Goal: Communication & Community: Answer question/provide support

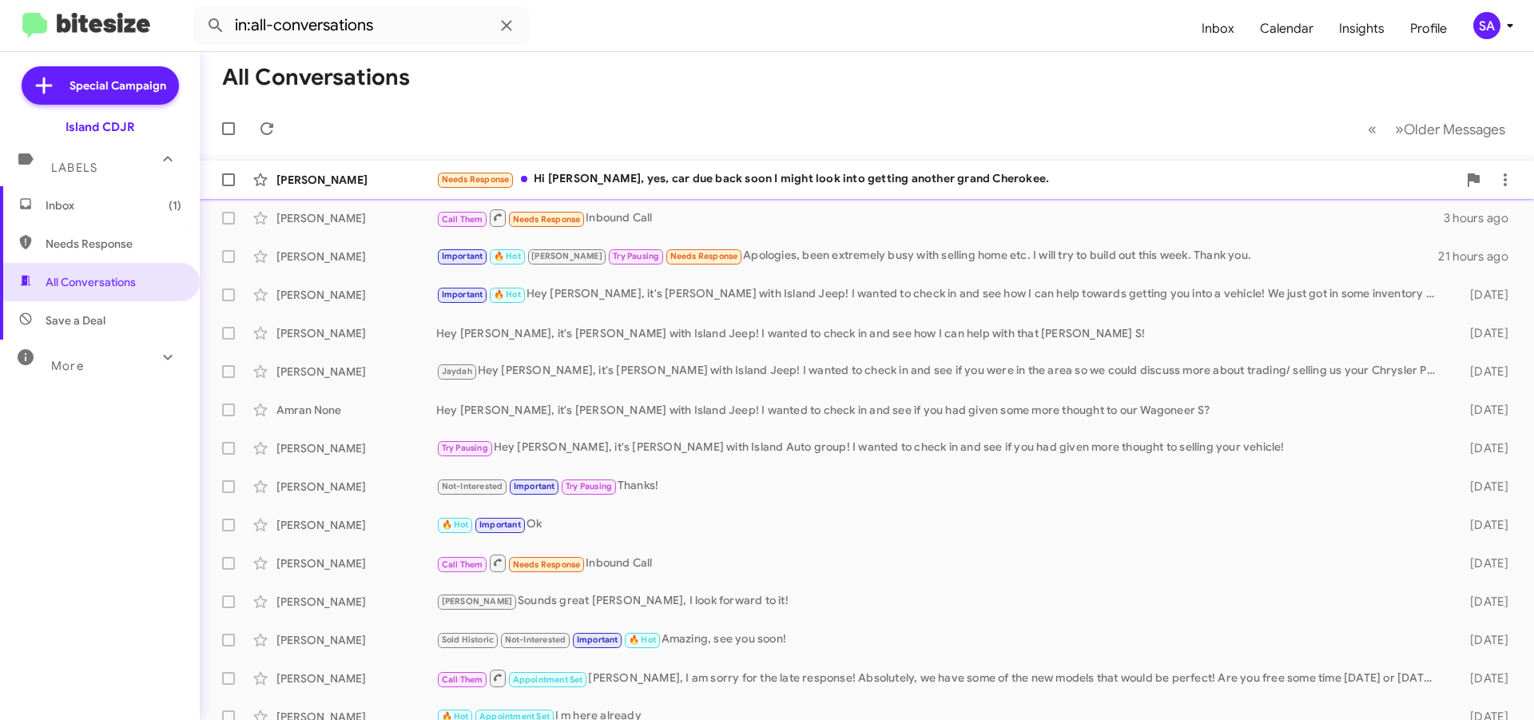
click at [764, 175] on div "Needs Response Hi Alicia, yes, car due back soon I might look into getting anot…" at bounding box center [946, 179] width 1021 height 18
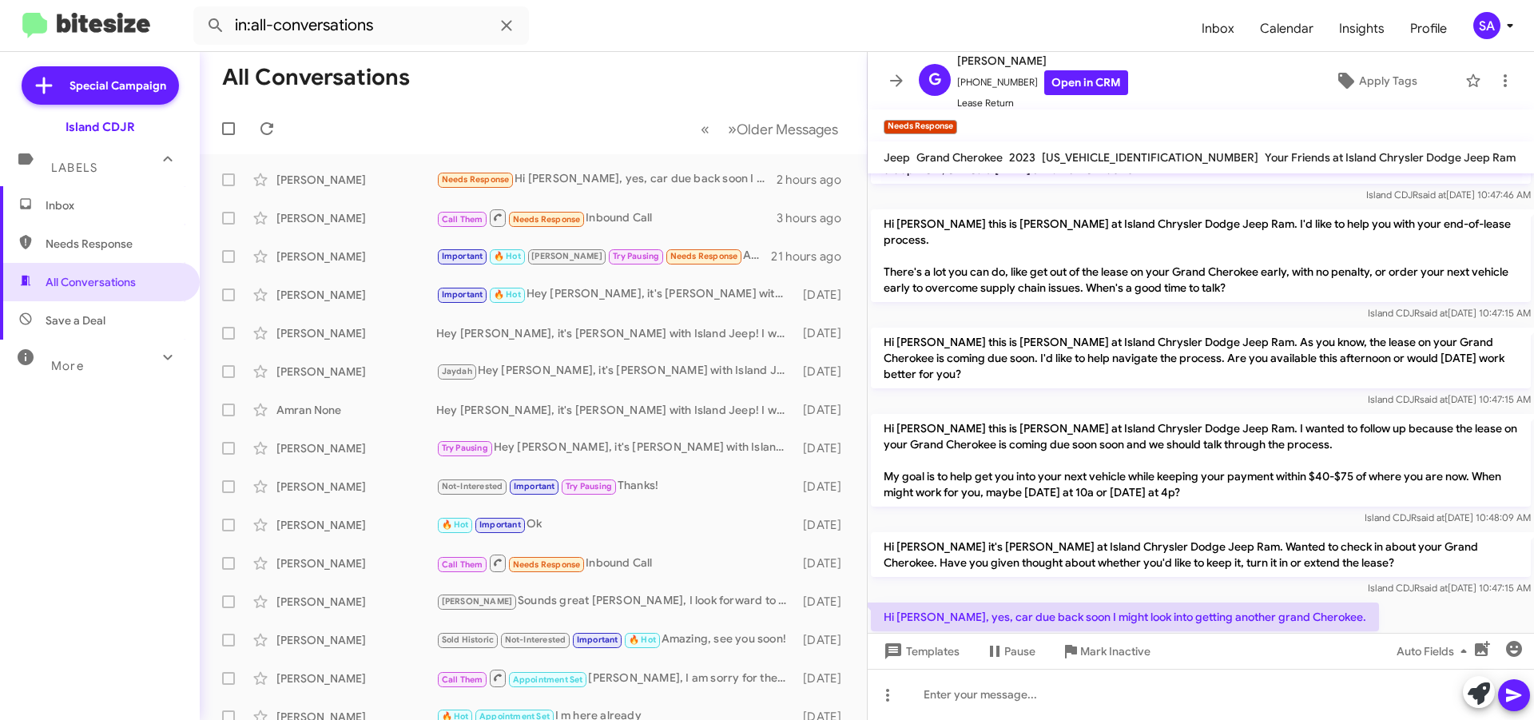
scroll to position [433, 0]
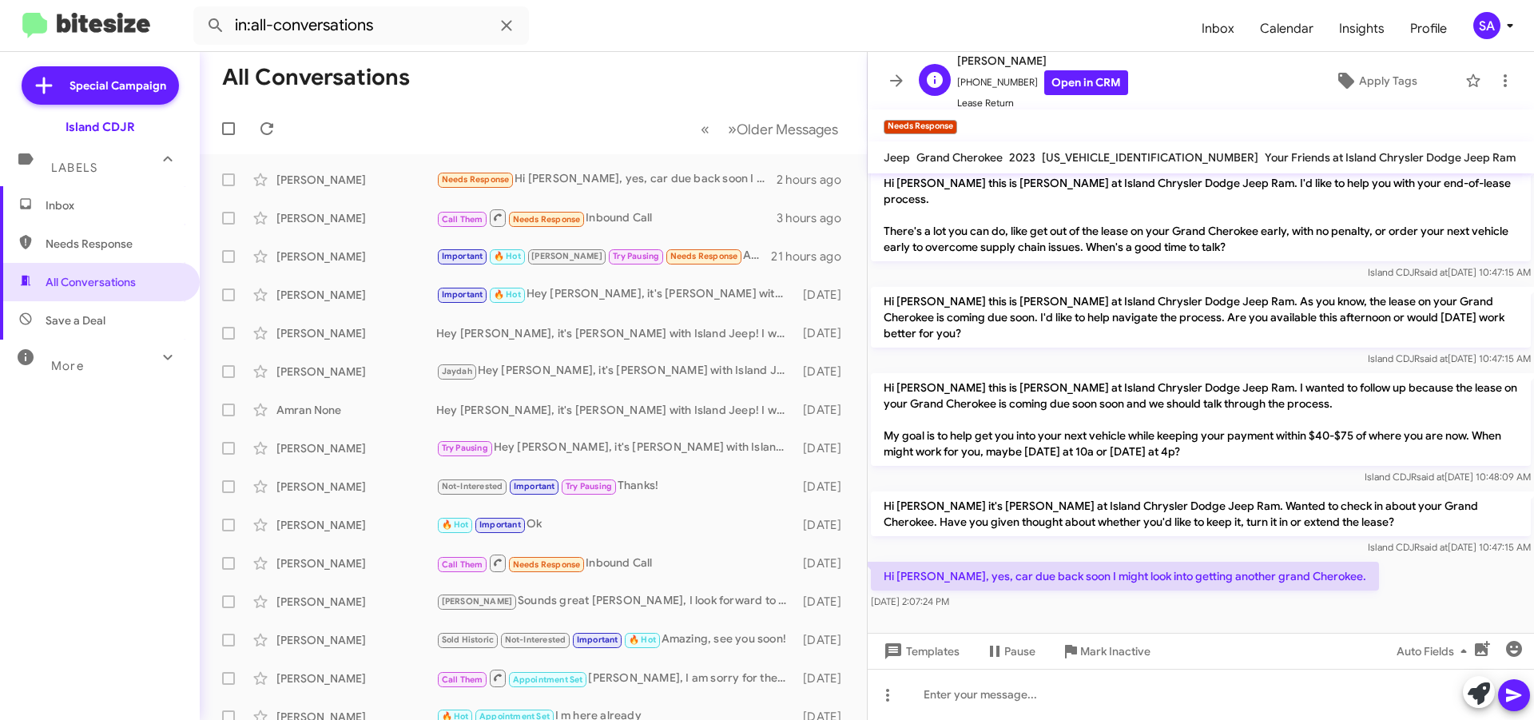
click at [999, 76] on span "+19174398561 Open in CRM" at bounding box center [1042, 82] width 171 height 25
click at [997, 74] on span "+19174398561 Open in CRM" at bounding box center [1042, 82] width 171 height 25
copy span "19174398561"
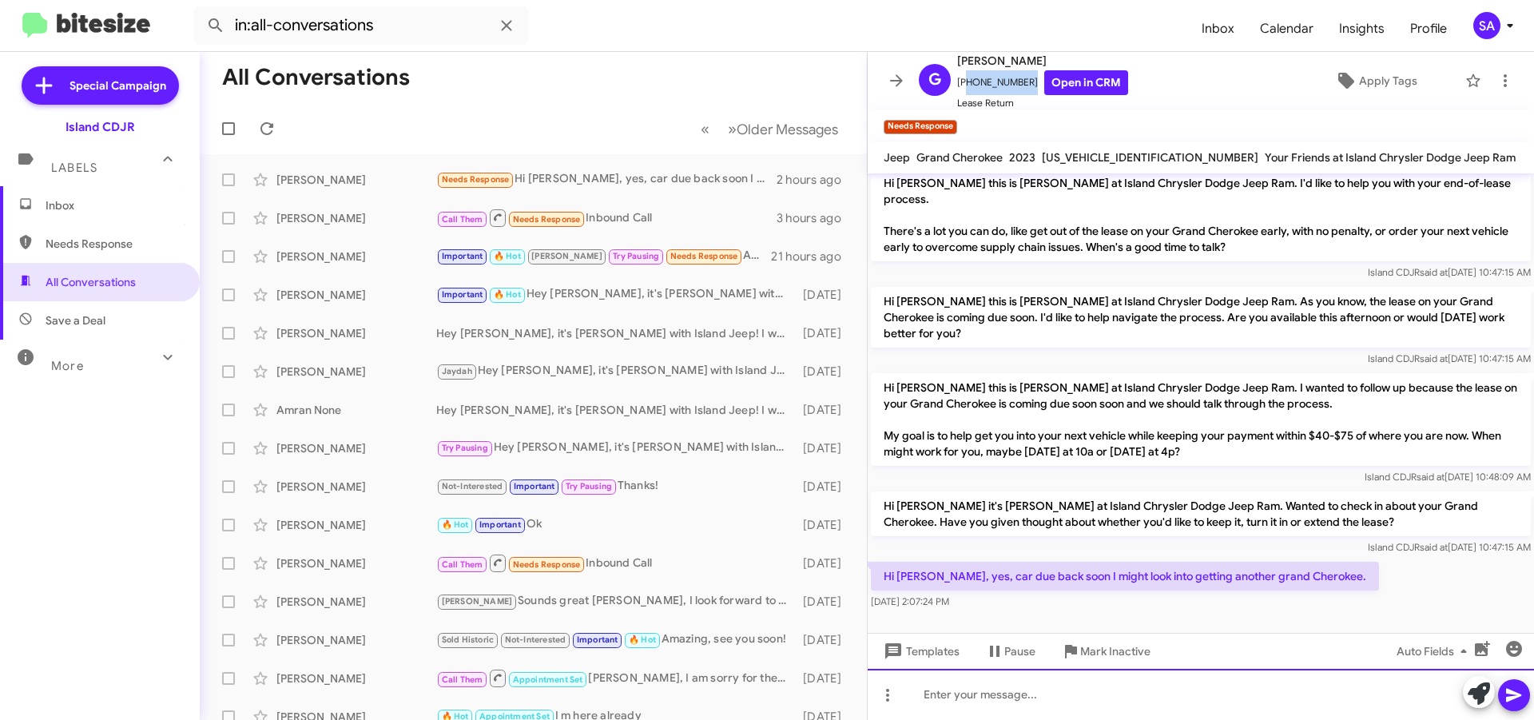
click at [1073, 704] on div at bounding box center [1201, 694] width 666 height 51
click at [1388, 692] on div "Amazing I do have some Great Leasing Programs going on for the month of Septemb…" at bounding box center [1201, 694] width 666 height 51
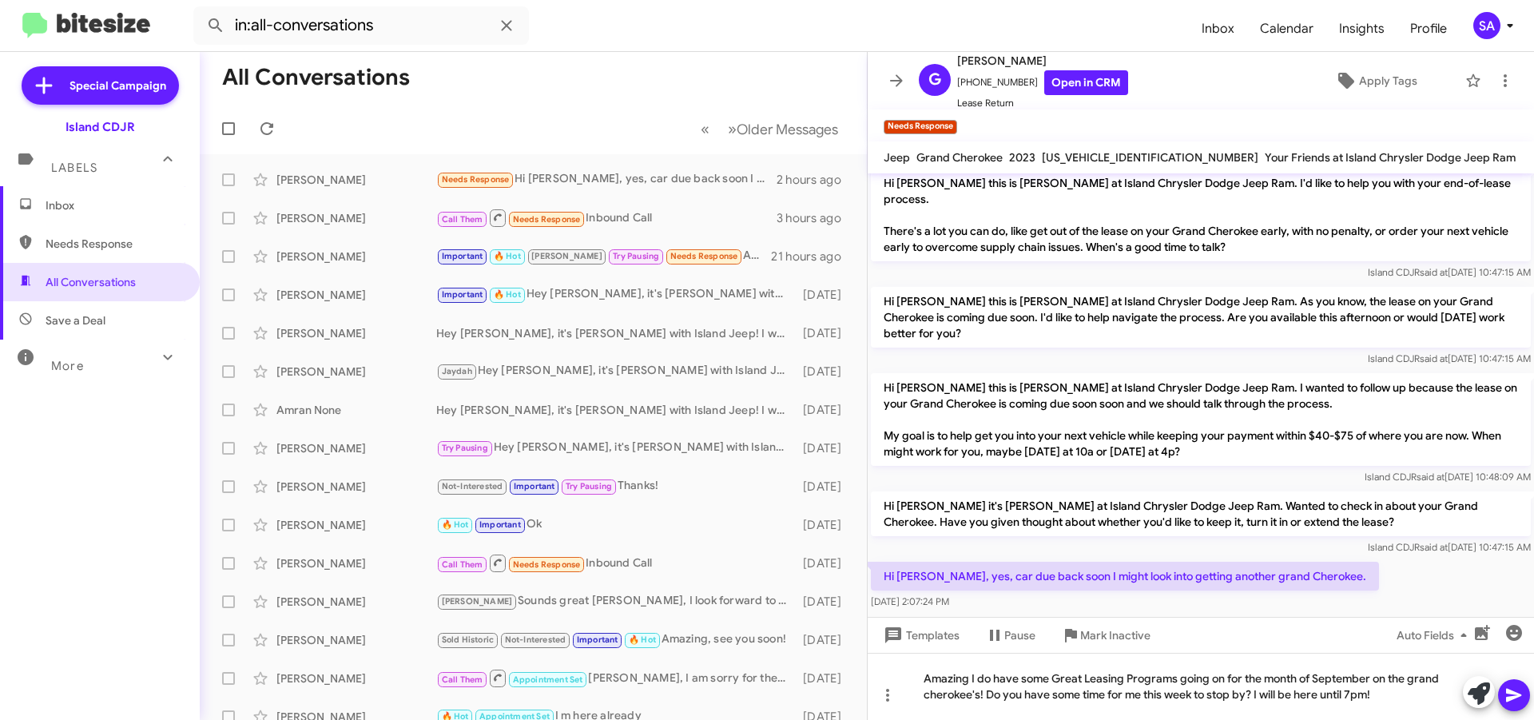
click at [1524, 694] on button at bounding box center [1514, 695] width 32 height 32
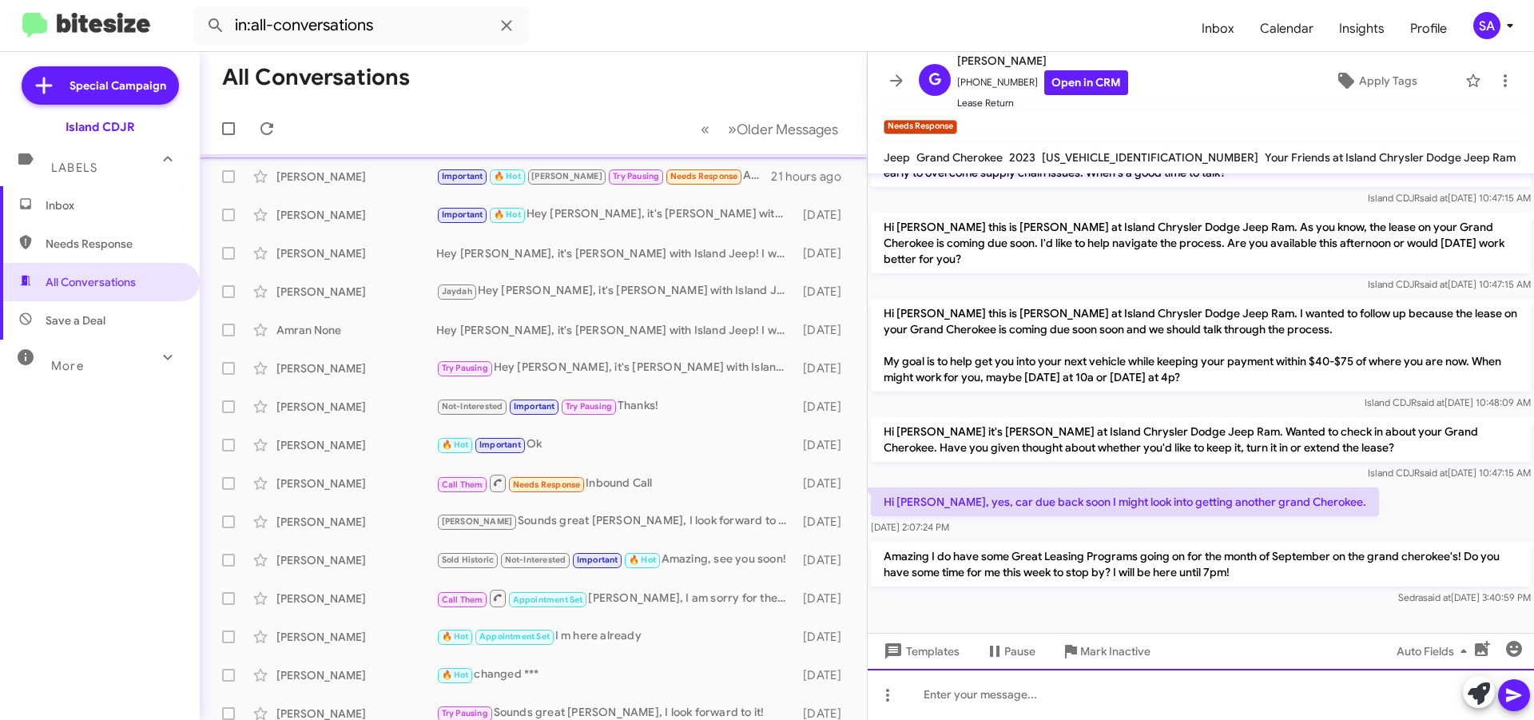
scroll to position [0, 0]
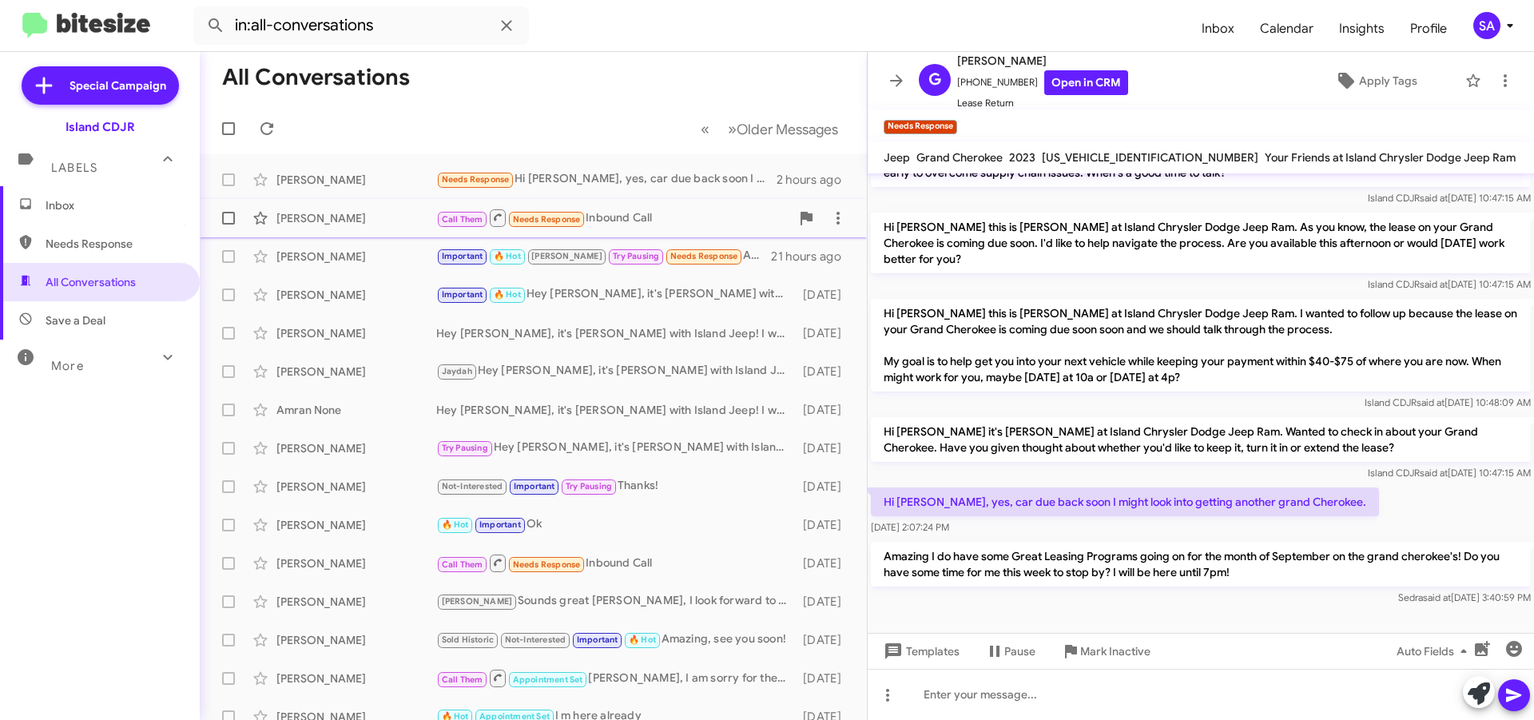
click at [364, 222] on div "[PERSON_NAME]" at bounding box center [356, 218] width 160 height 16
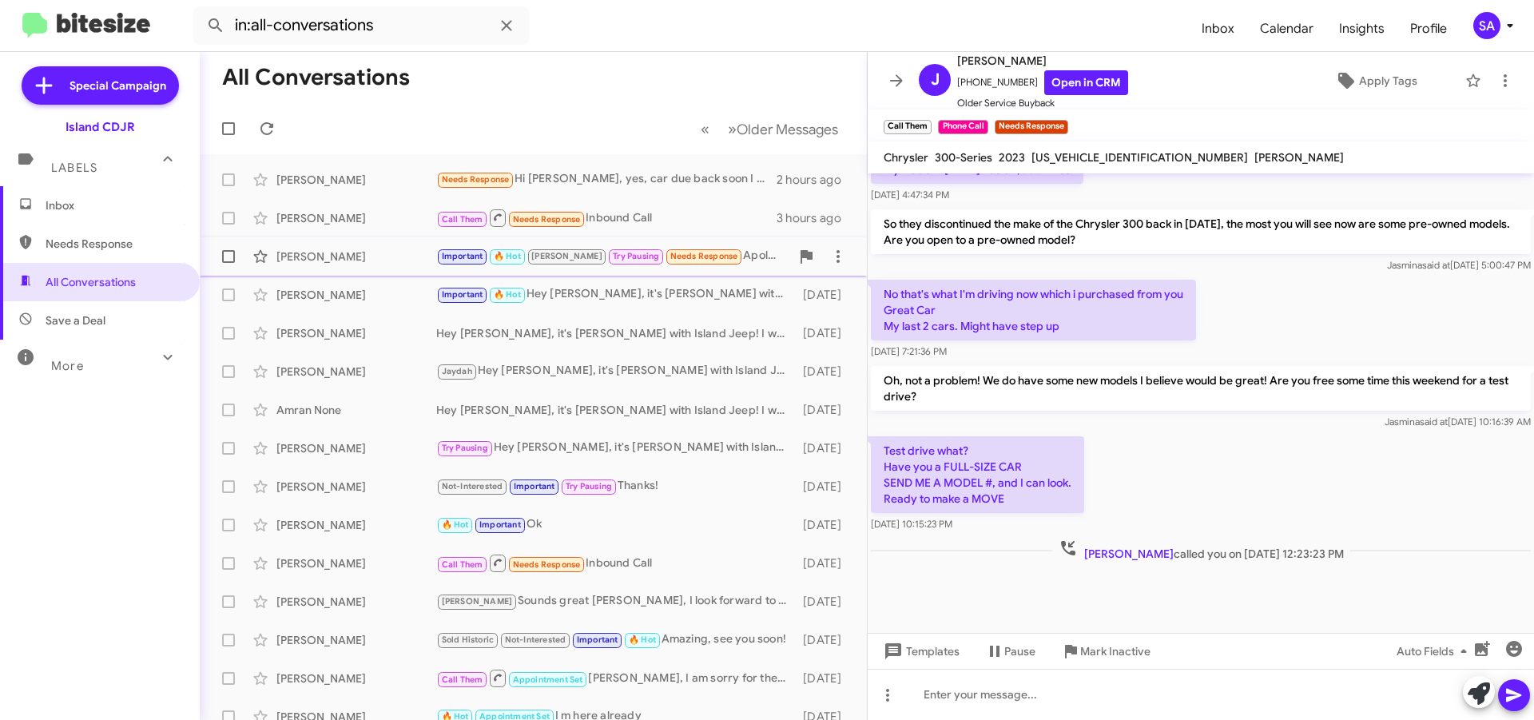
click at [360, 265] on div "John Barone Important 🔥 Hot Nicole Try Pausing Needs Response Apologies, been e…" at bounding box center [534, 257] width 642 height 32
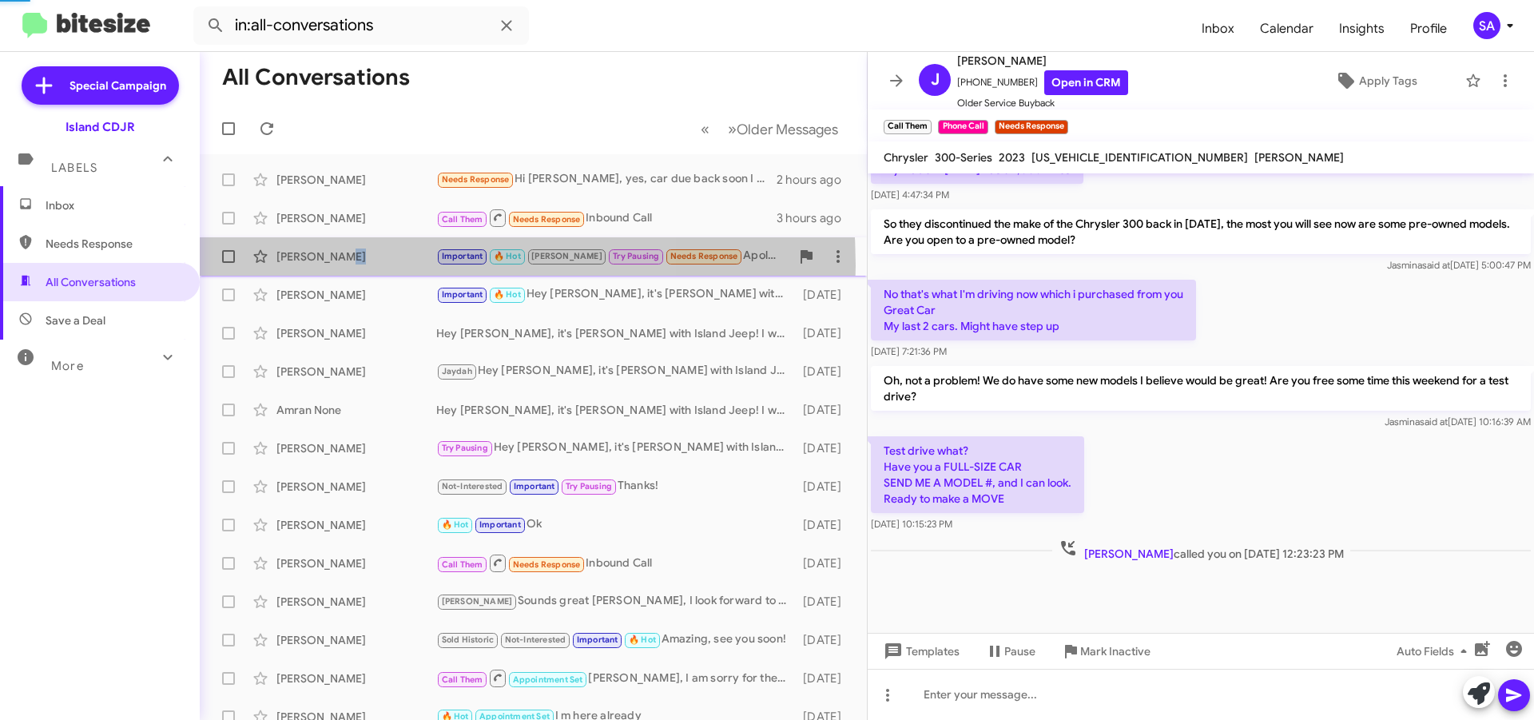
click at [360, 265] on div "John Barone Important 🔥 Hot Nicole Try Pausing Needs Response Apologies, been e…" at bounding box center [534, 257] width 642 height 32
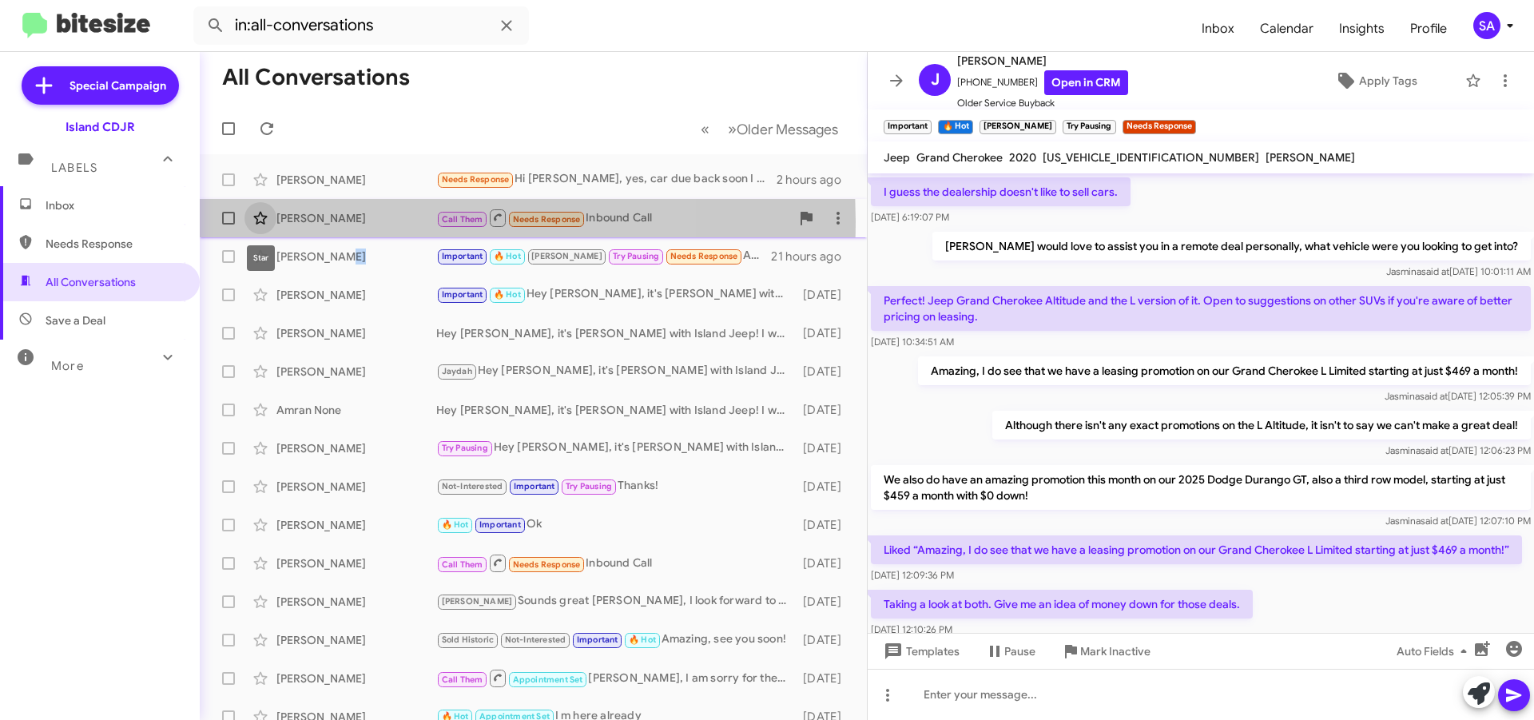
click at [268, 221] on icon at bounding box center [260, 218] width 19 height 19
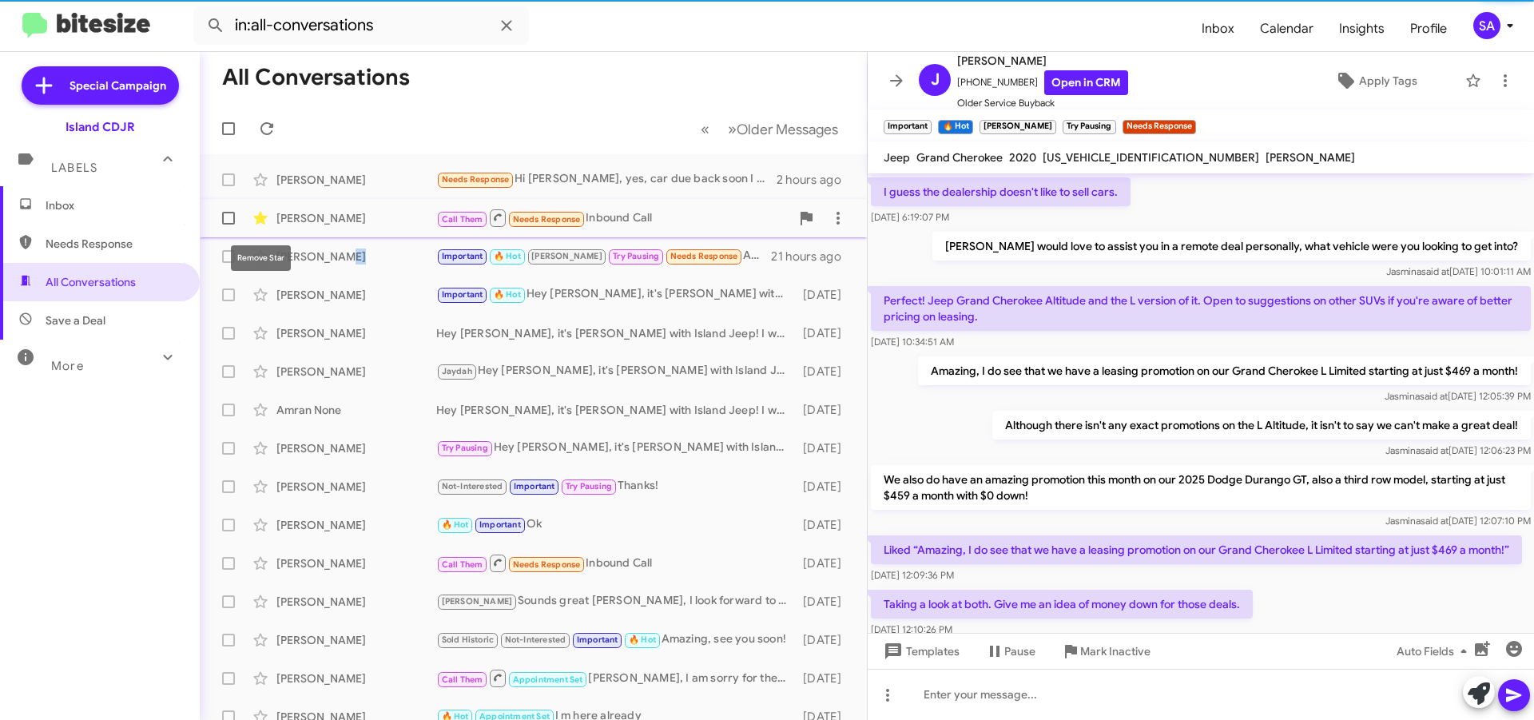
click at [257, 218] on icon at bounding box center [260, 218] width 14 height 13
click at [314, 216] on div "[PERSON_NAME]" at bounding box center [356, 218] width 160 height 16
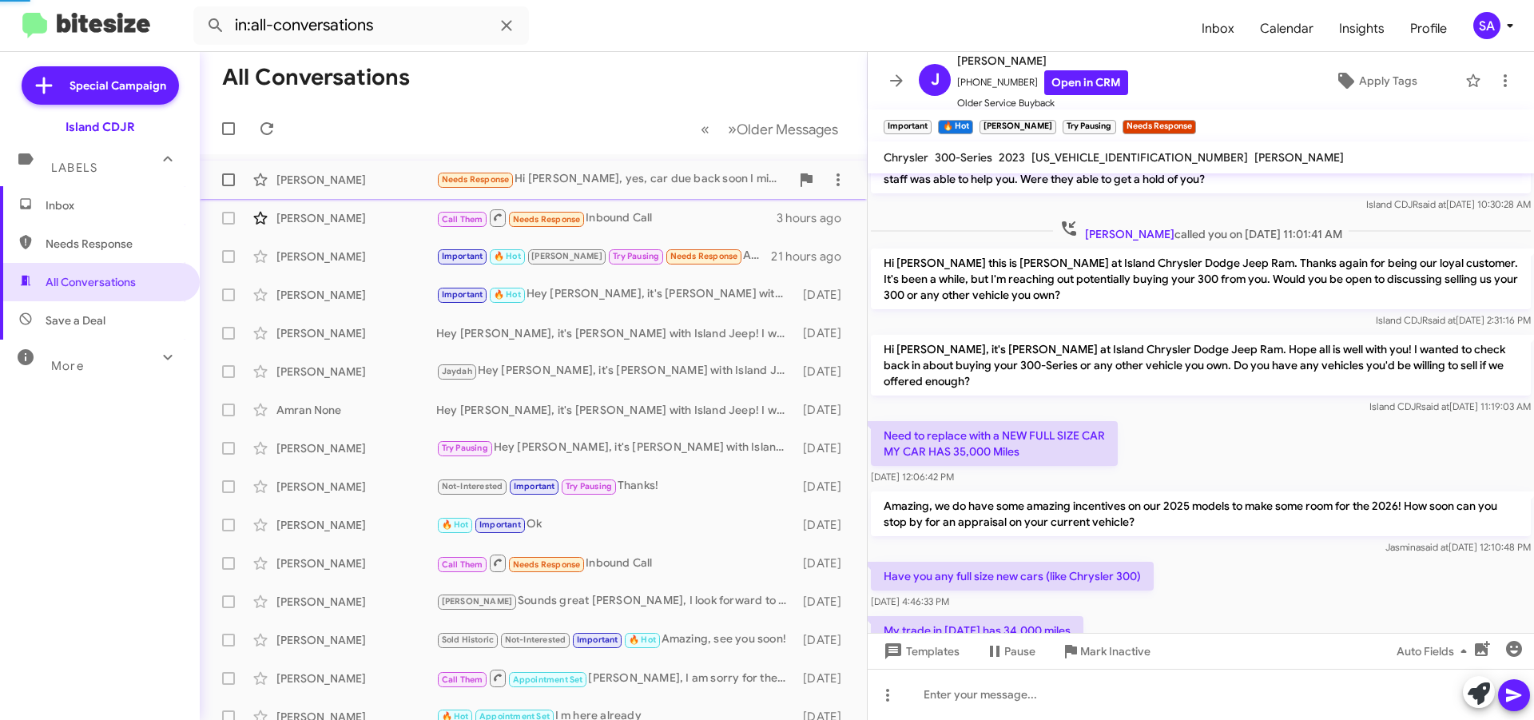
scroll to position [701, 0]
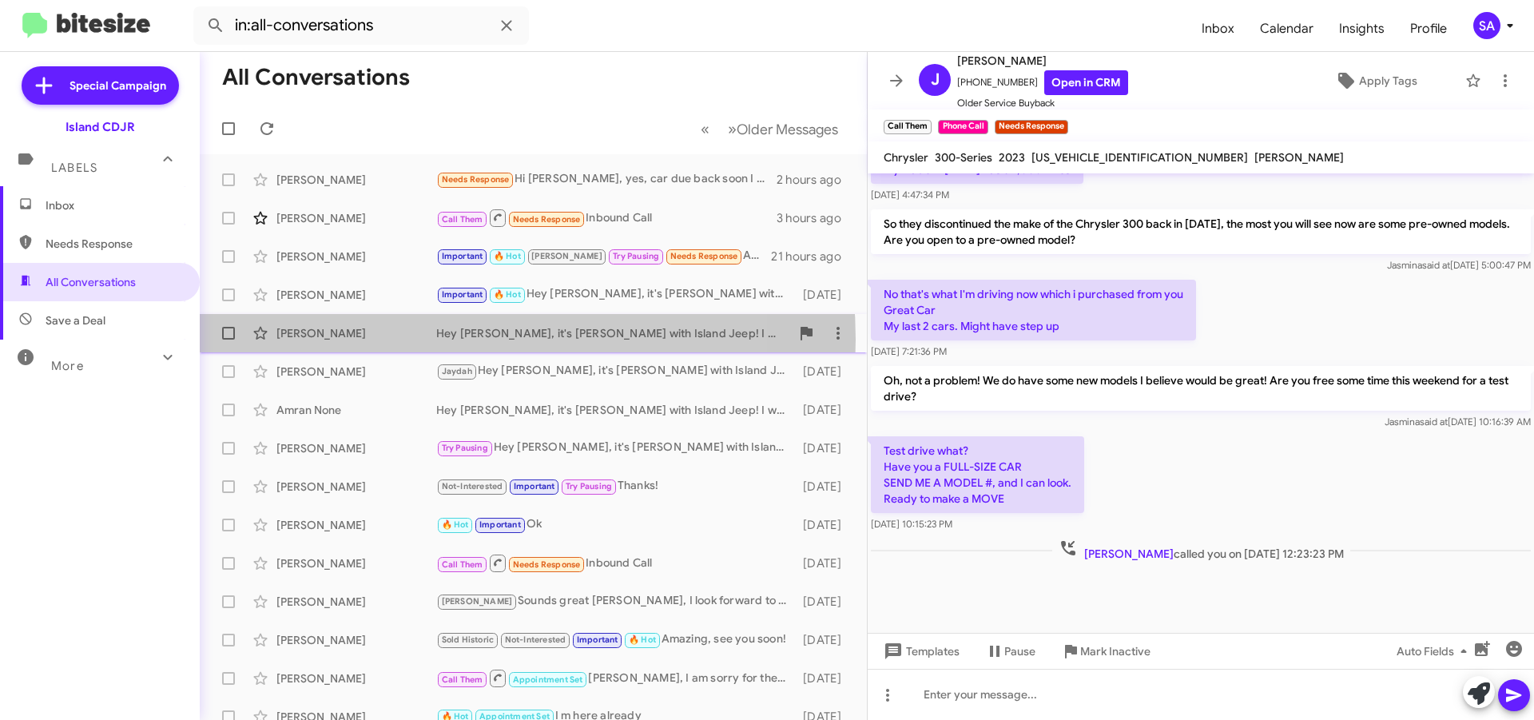
click at [405, 340] on div "[PERSON_NAME]" at bounding box center [356, 333] width 160 height 16
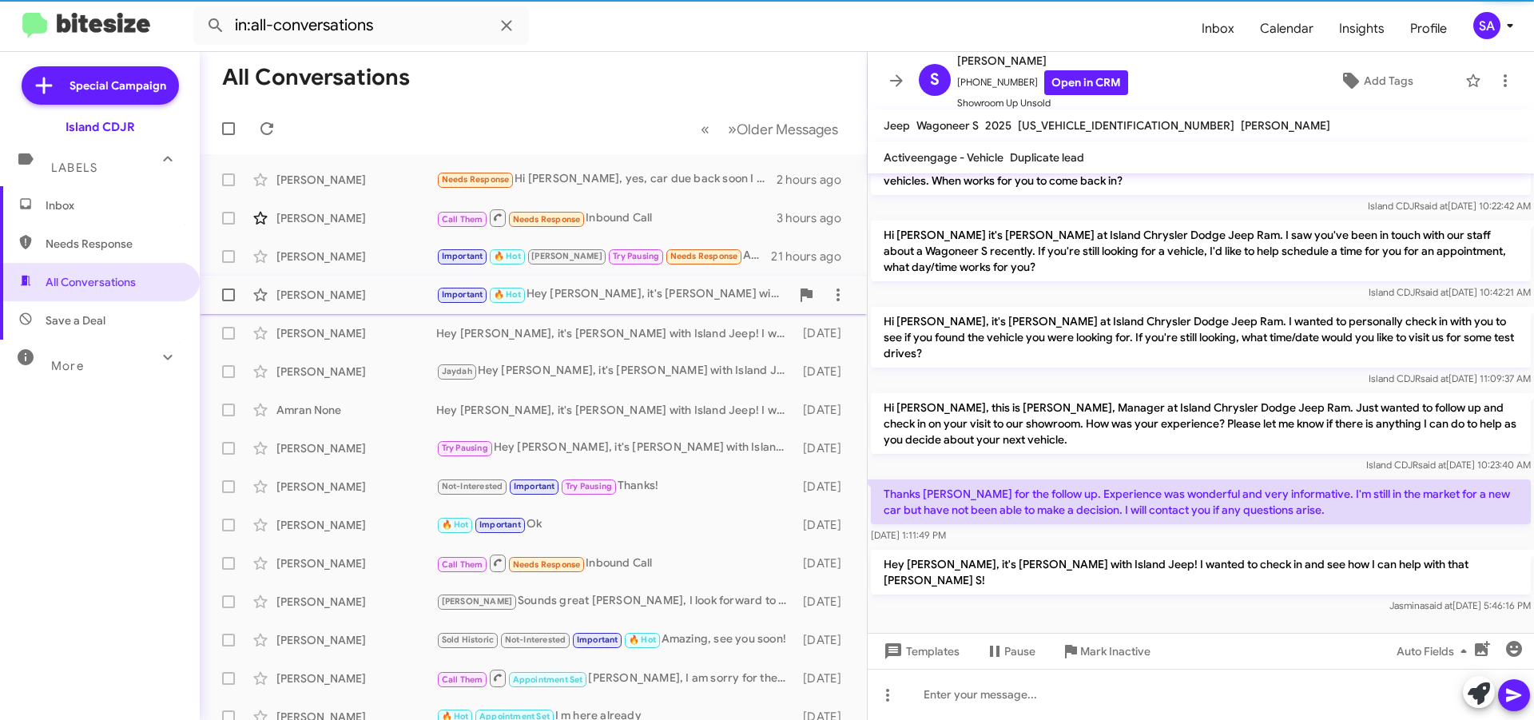
click at [398, 308] on div "Pratik Chhetri Important 🔥 Hot Hey Pratik, it's Alicia with Island Jeep! I want…" at bounding box center [534, 295] width 642 height 32
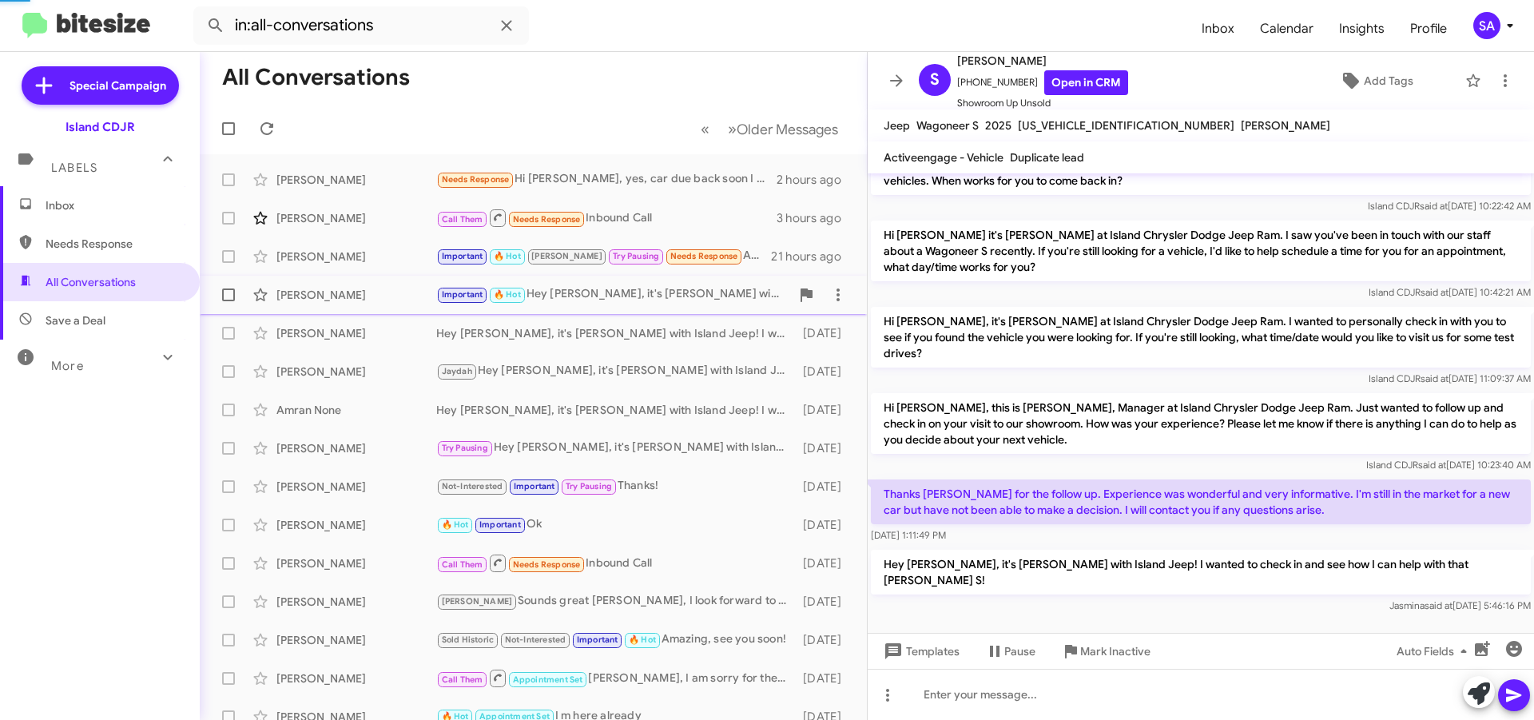
scroll to position [495, 0]
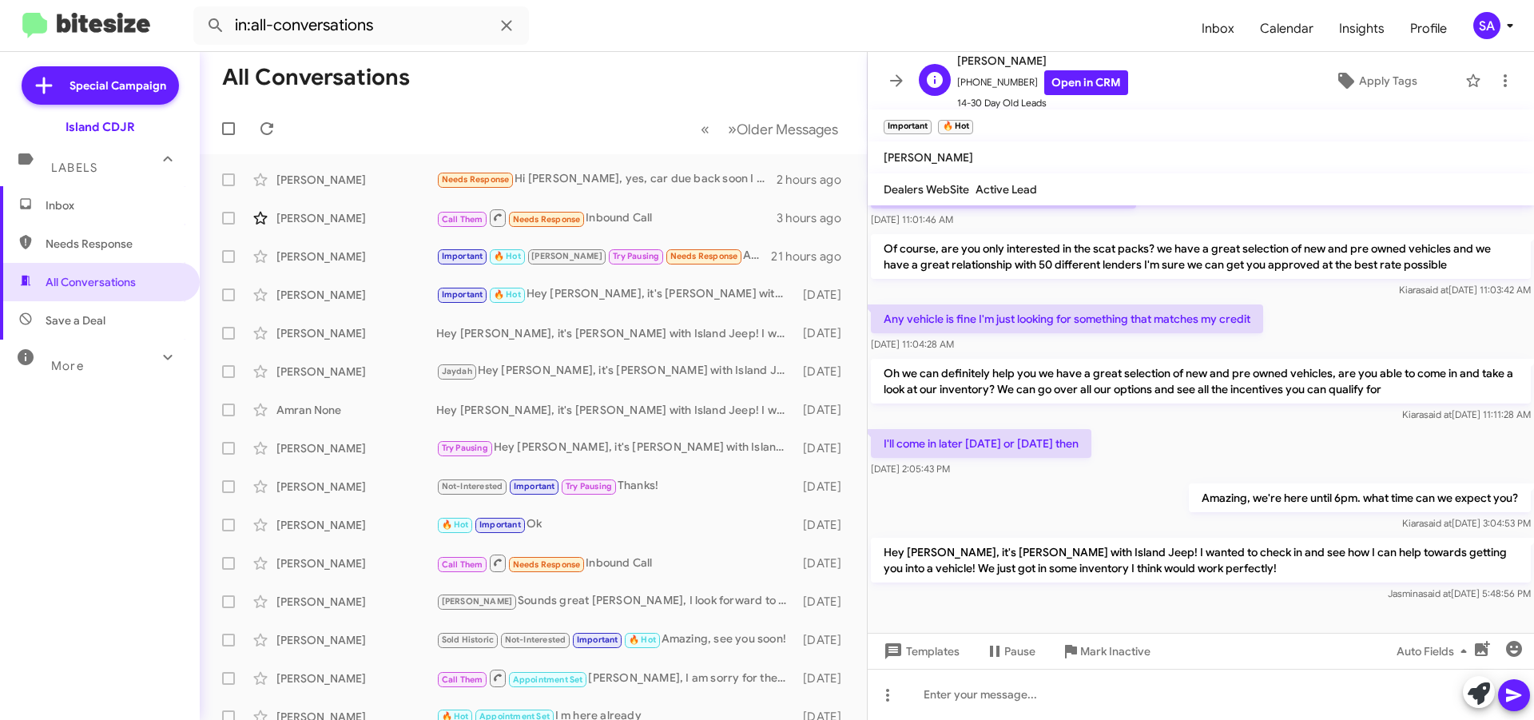
click at [1000, 85] on span "+19295139298 Open in CRM" at bounding box center [1042, 82] width 171 height 25
copy span "[PHONE_NUMBER]"
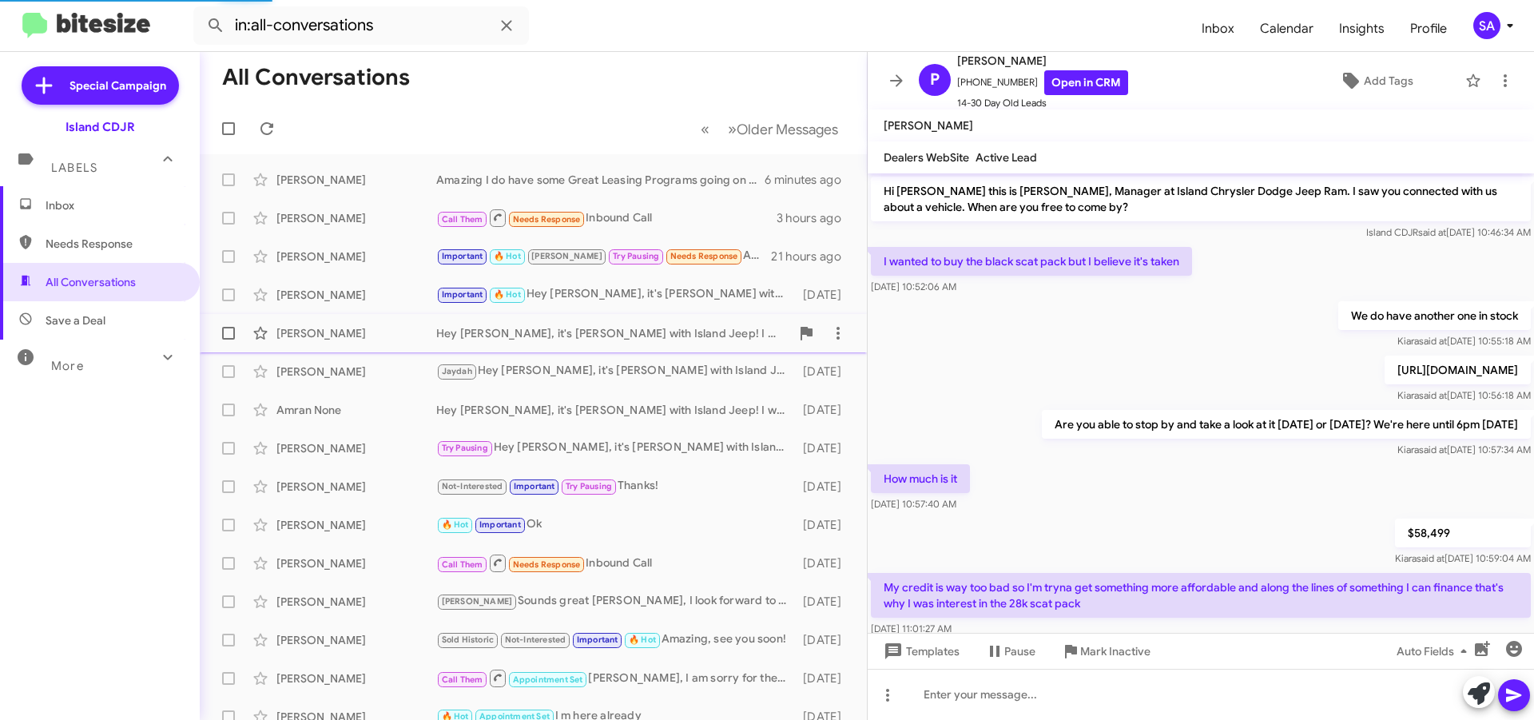
scroll to position [495, 0]
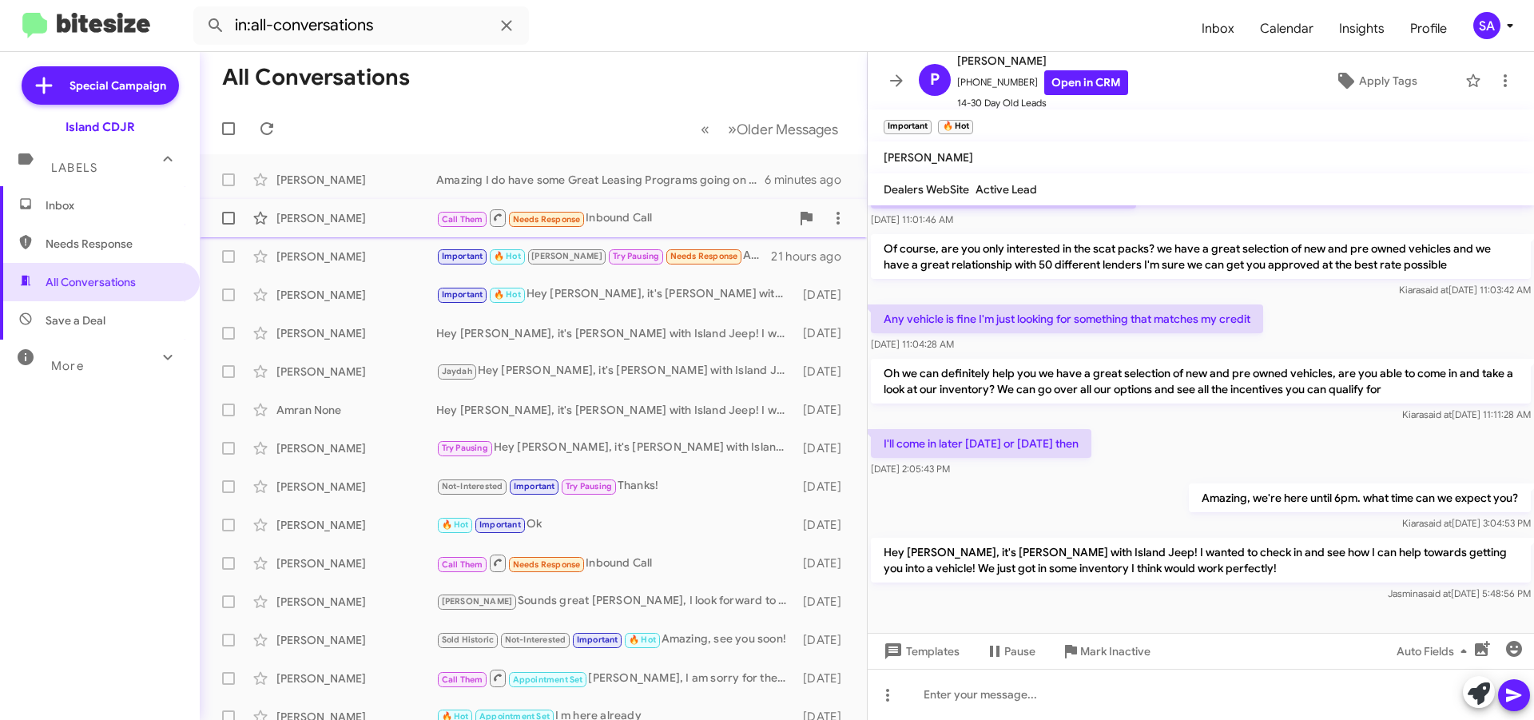
click at [700, 225] on div "Call Them Needs Response Inbound Call" at bounding box center [613, 218] width 354 height 20
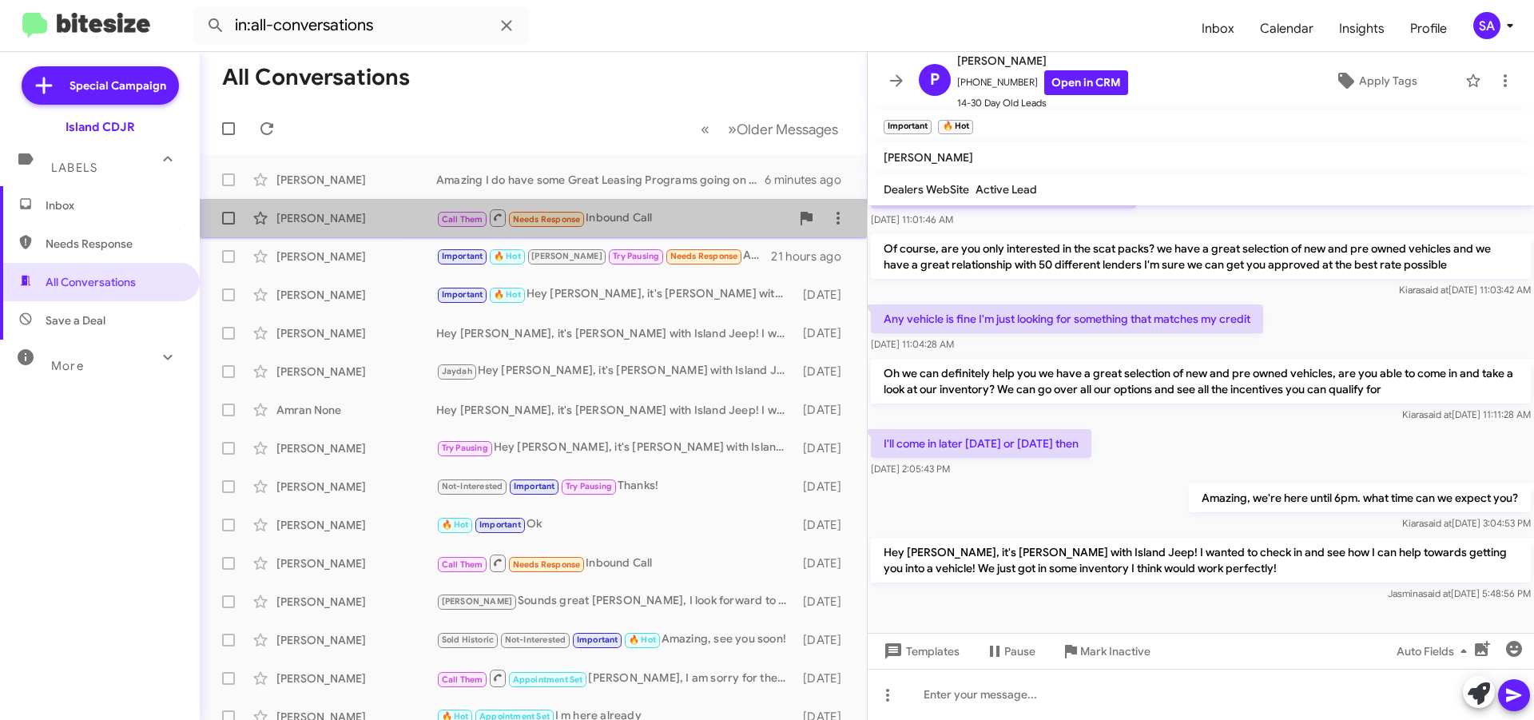
click at [700, 225] on div "Call Them Needs Response Inbound Call" at bounding box center [613, 218] width 354 height 20
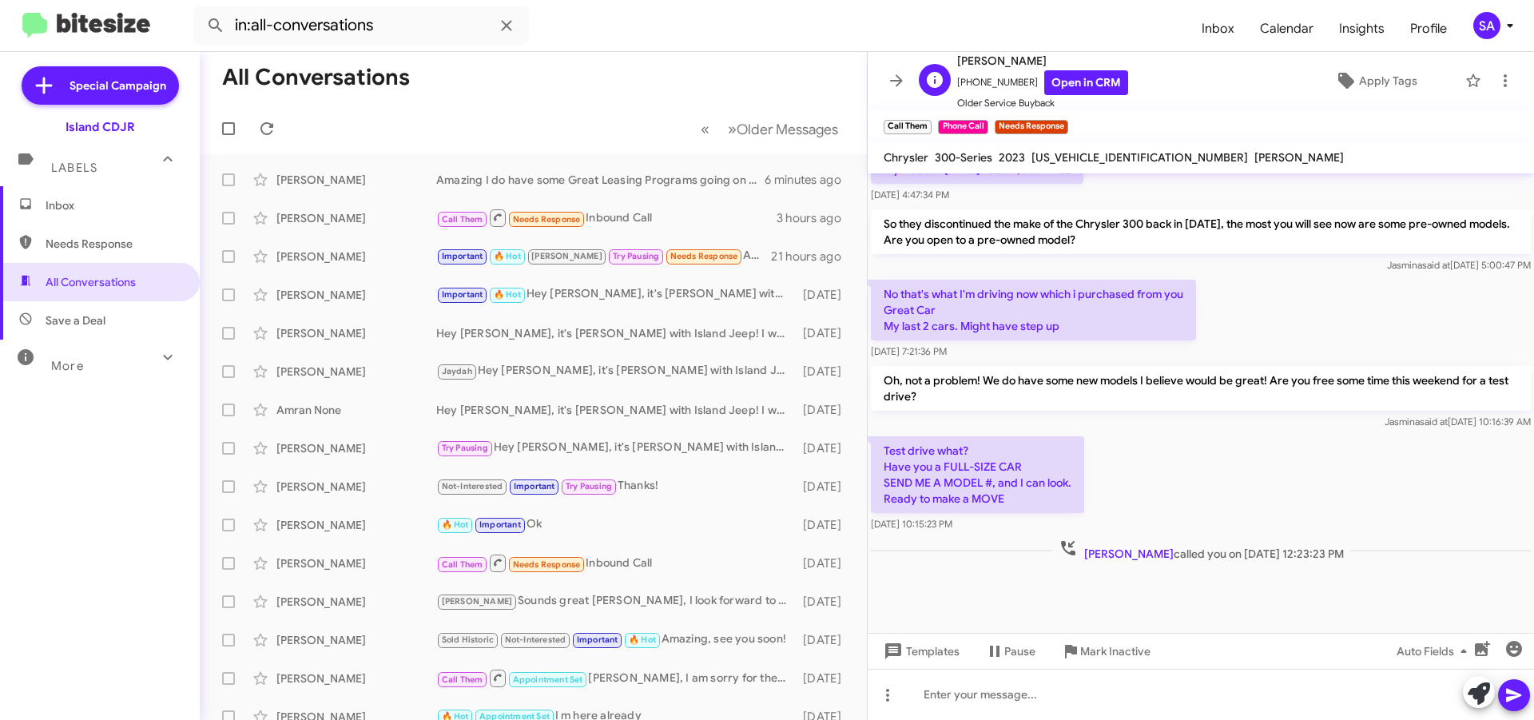
click at [987, 82] on span "[PHONE_NUMBER] Open in CRM" at bounding box center [1042, 82] width 171 height 25
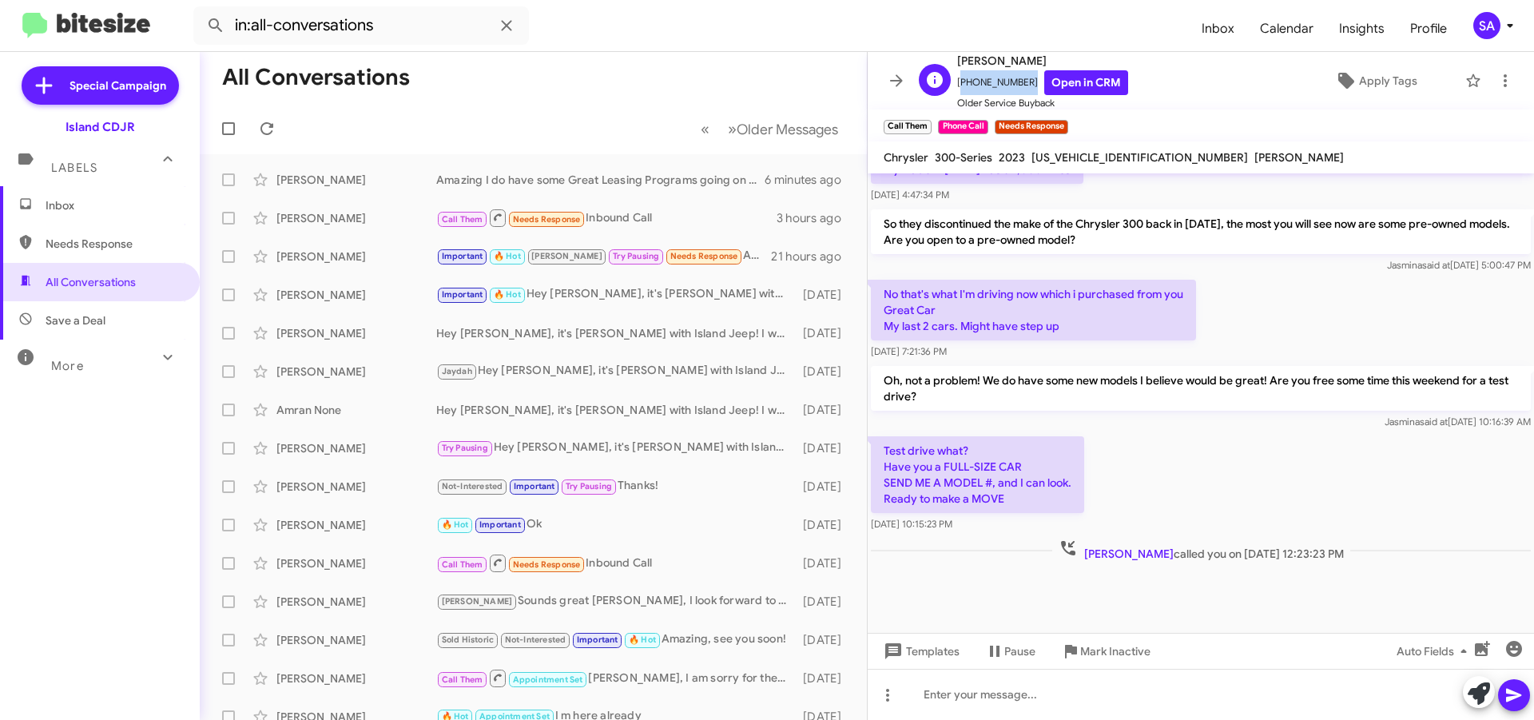
click at [987, 82] on span "[PHONE_NUMBER] Open in CRM" at bounding box center [1042, 82] width 171 height 25
copy span "[PHONE_NUMBER]"
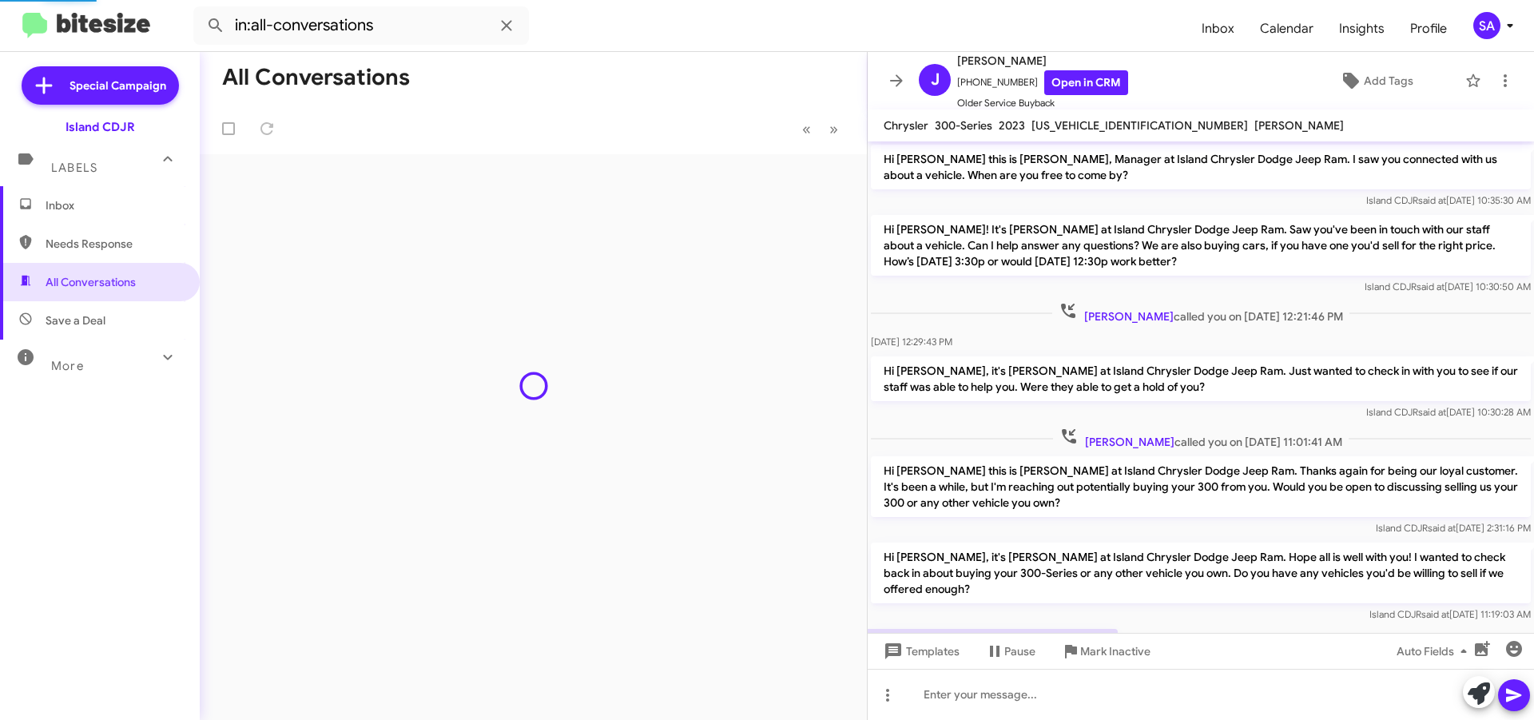
scroll to position [669, 0]
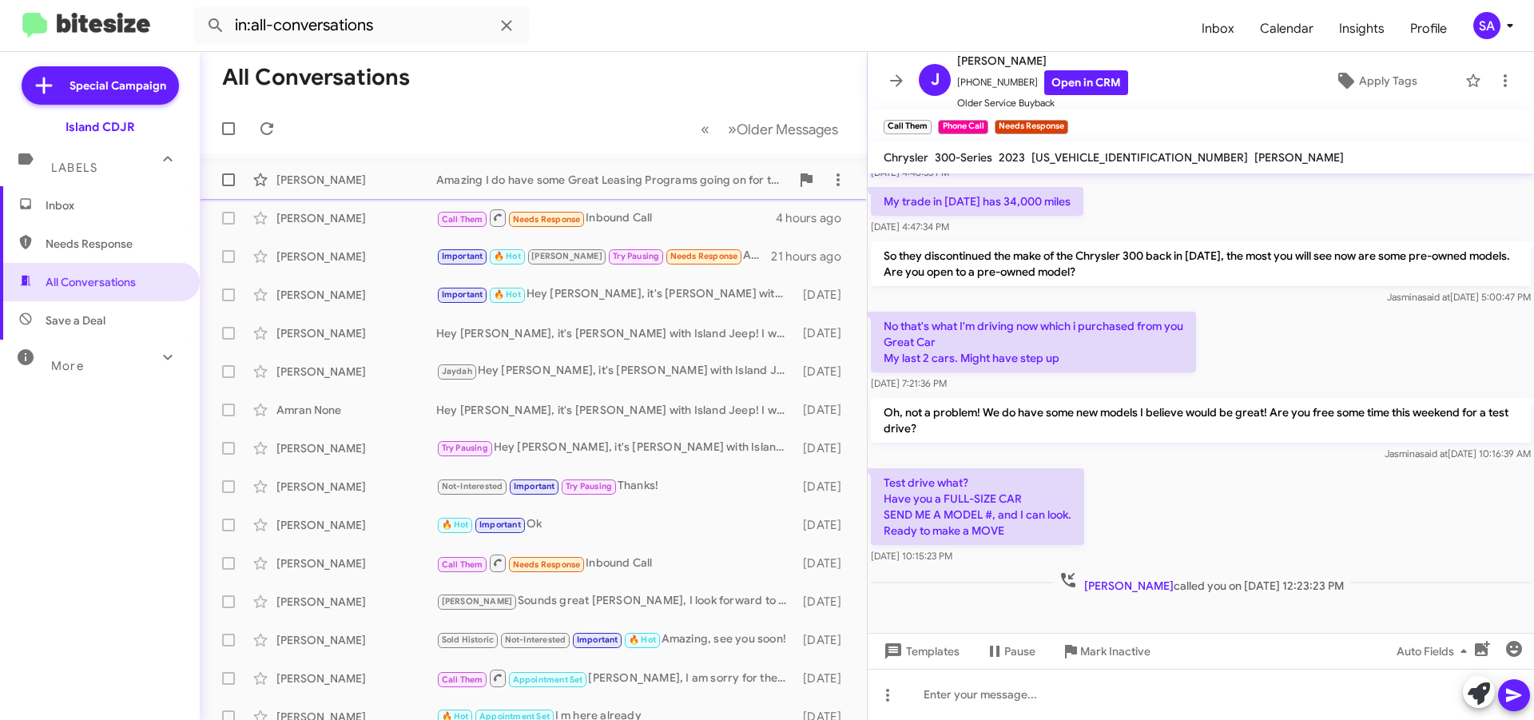
click at [623, 174] on div "Amazing I do have some Great Leasing Programs going on for the month of Septemb…" at bounding box center [613, 180] width 354 height 16
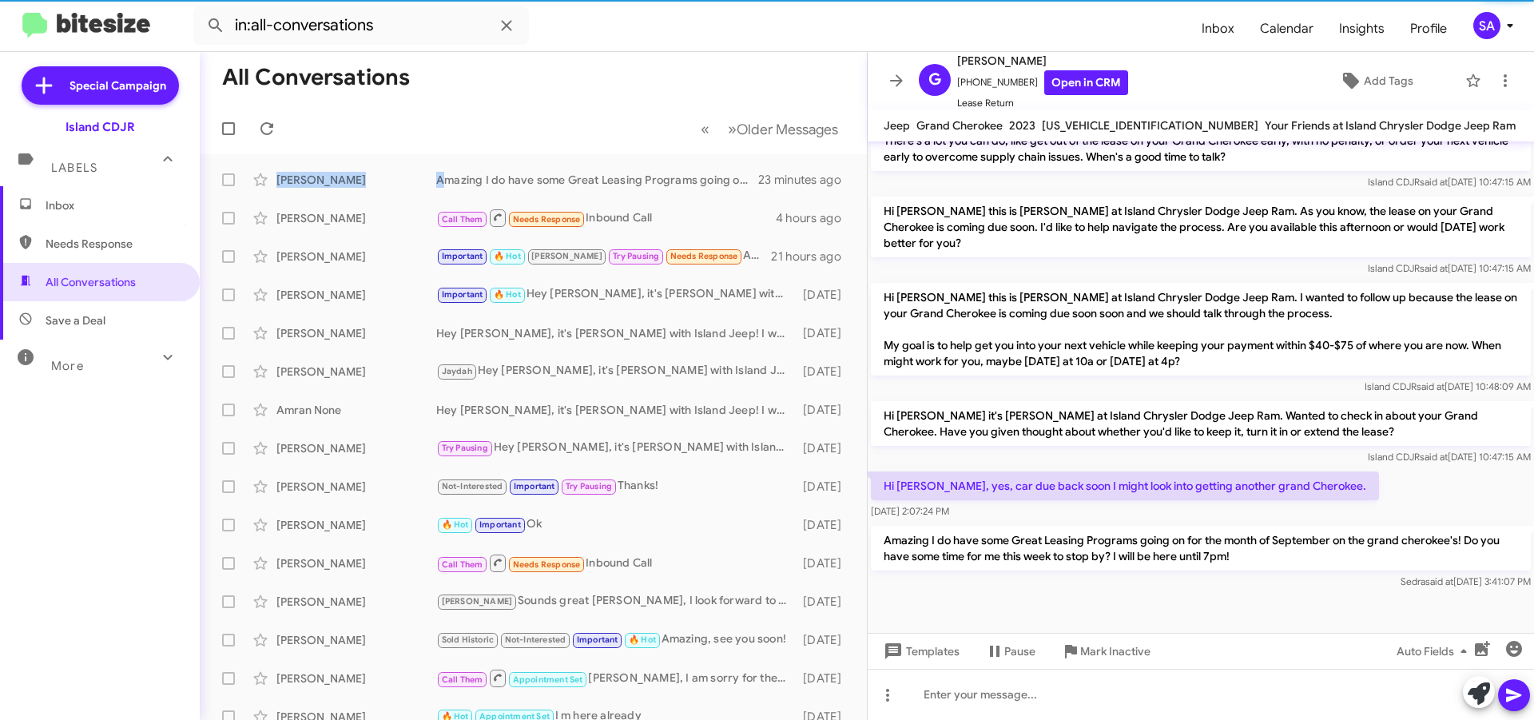
scroll to position [475, 0]
